Goal: Task Accomplishment & Management: Complete application form

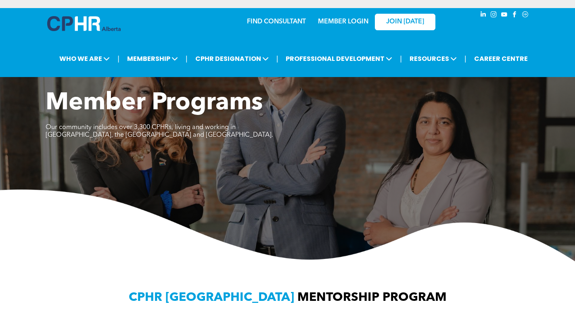
scroll to position [525, 0]
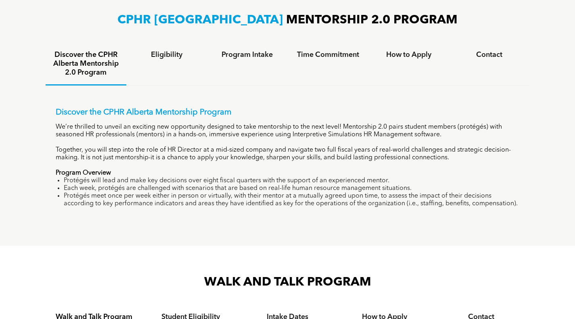
click at [232, 126] on p "We’re thrilled to unveil an exciting new opportunity designed to take mentorshi…" at bounding box center [288, 130] width 464 height 15
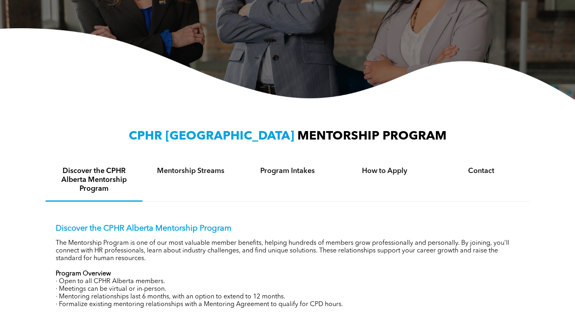
scroll to position [242, 0]
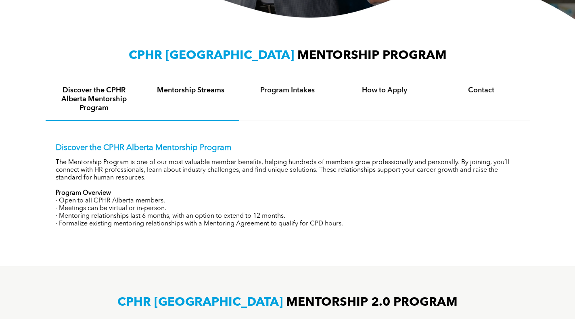
click at [227, 93] on h4 "Mentorship Streams" at bounding box center [191, 90] width 82 height 9
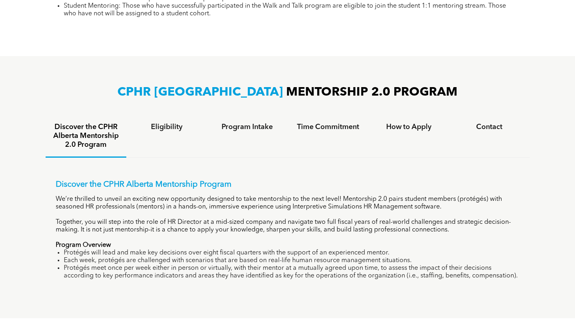
scroll to position [484, 0]
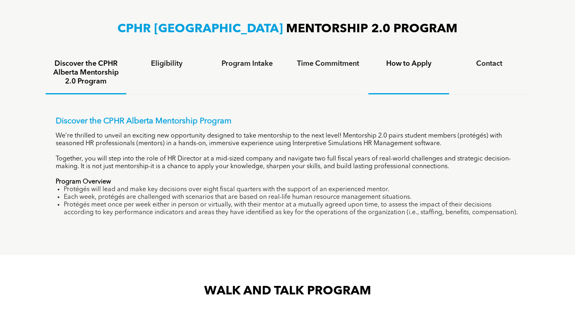
click at [417, 60] on h4 "How to Apply" at bounding box center [409, 63] width 66 height 9
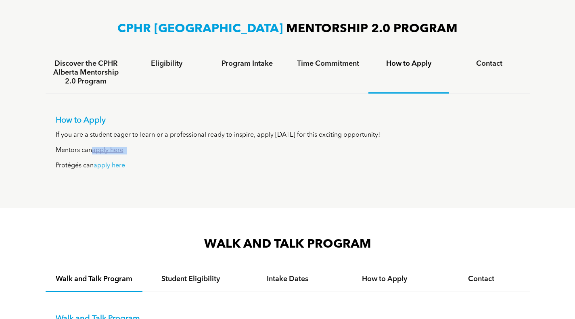
drag, startPoint x: 136, startPoint y: 148, endPoint x: 94, endPoint y: 150, distance: 42.4
click at [94, 150] on p "Mentors can apply here" at bounding box center [288, 151] width 464 height 8
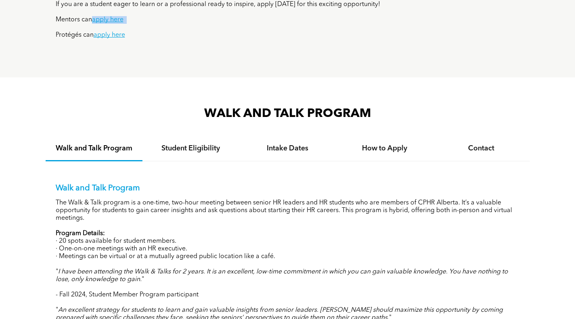
scroll to position [686, 0]
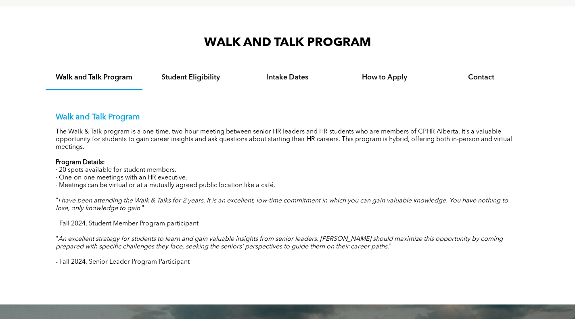
click at [140, 138] on p "The Walk & Talk program is a one-time, two-hour meeting between senior HR leade…" at bounding box center [288, 139] width 464 height 23
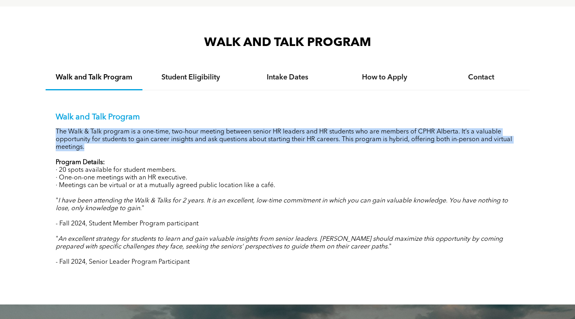
drag, startPoint x: 56, startPoint y: 130, endPoint x: 118, endPoint y: 146, distance: 63.8
click at [118, 146] on p "The Walk & Talk program is a one-time, two-hour meeting between senior HR leade…" at bounding box center [288, 139] width 464 height 23
copy p "The Walk & Talk program is a one-time, two-hour meeting between senior HR leade…"
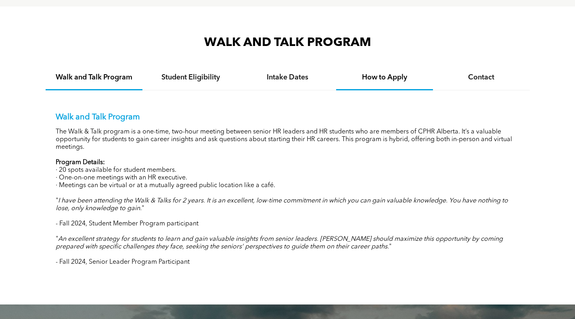
click at [378, 82] on h4 "How to Apply" at bounding box center [384, 77] width 82 height 9
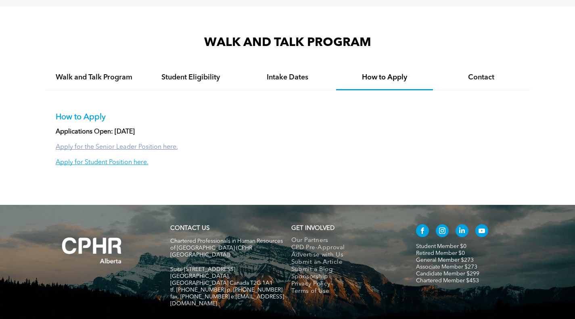
click at [118, 151] on link "Apply for the Senior Leader Position here." at bounding box center [117, 147] width 122 height 6
